Goal: Transaction & Acquisition: Purchase product/service

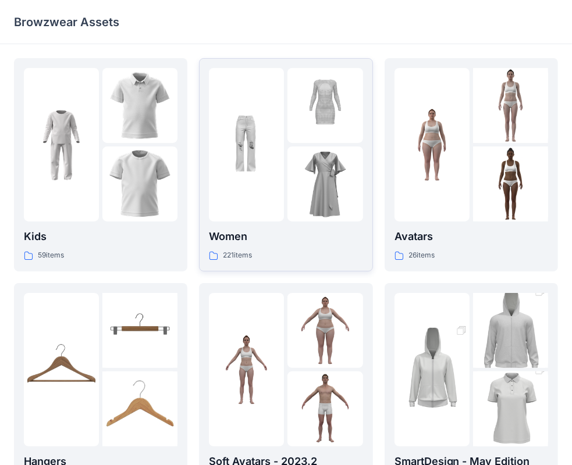
click at [307, 203] on img at bounding box center [324, 184] width 75 height 75
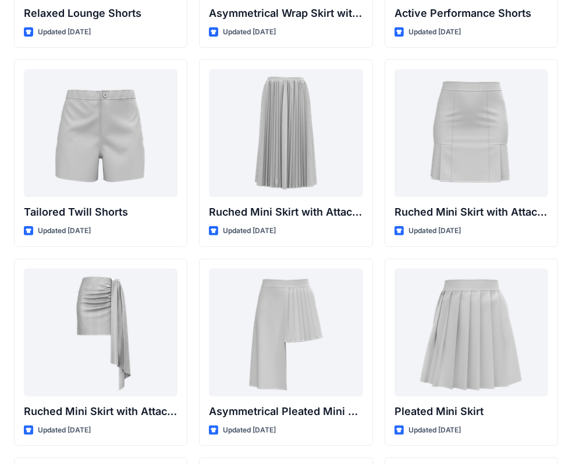
scroll to position [2985, 0]
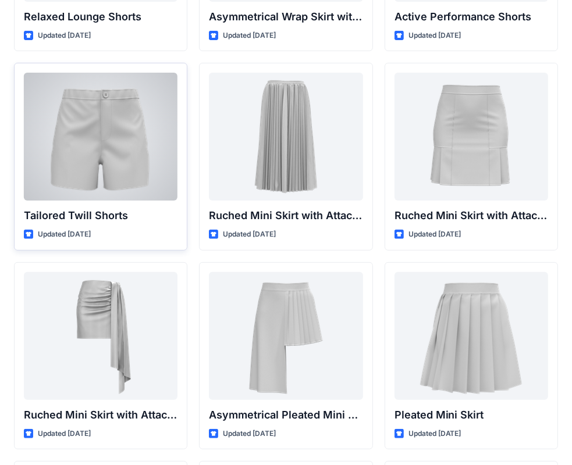
click at [119, 163] on div at bounding box center [101, 137] width 154 height 128
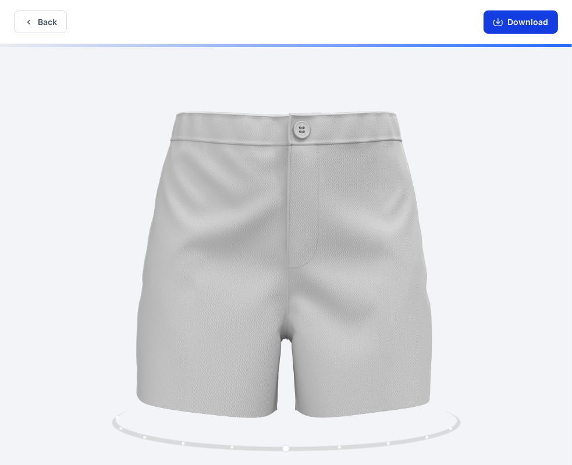
click at [503, 20] on icon "button" at bounding box center [497, 21] width 9 height 9
